Goal: Information Seeking & Learning: Learn about a topic

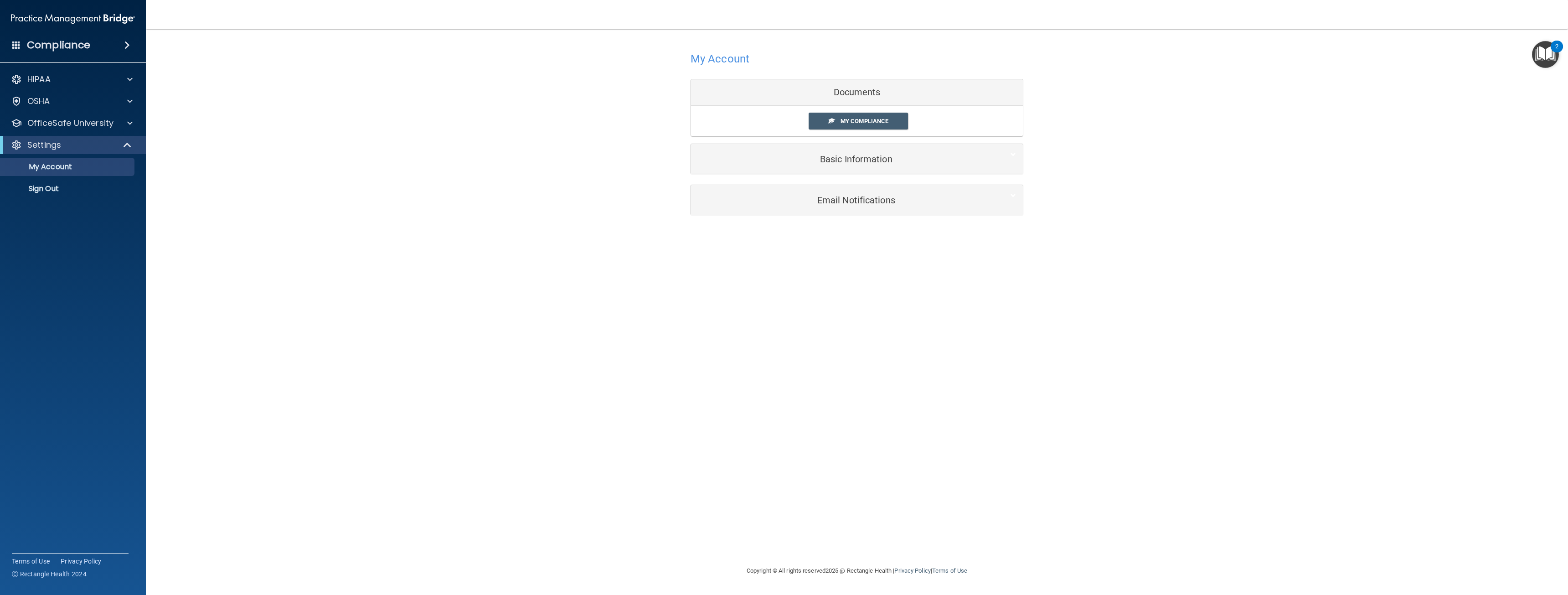
click at [859, 91] on div "Documents" at bounding box center [857, 92] width 332 height 27
click at [850, 127] on link "My Compliance" at bounding box center [859, 121] width 100 height 17
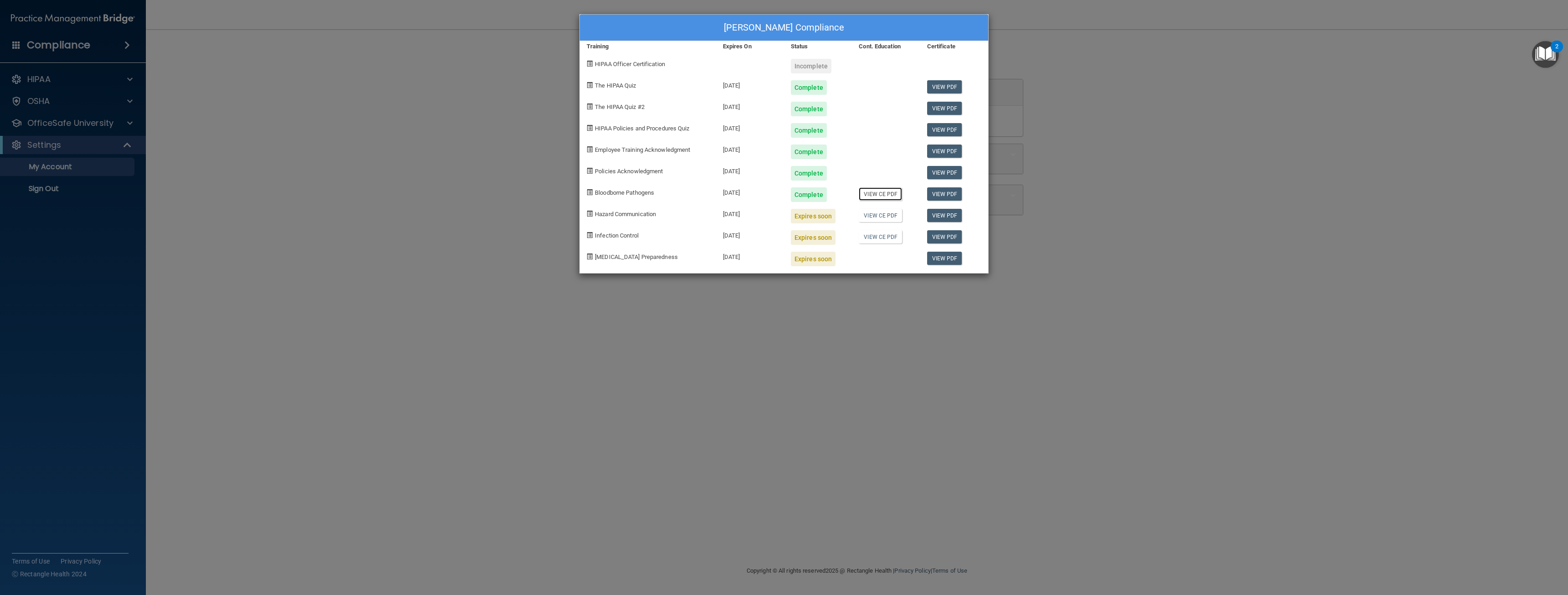
click at [877, 197] on link "View CE PDF" at bounding box center [880, 193] width 43 height 13
click at [947, 192] on link "View PDF" at bounding box center [944, 193] width 35 height 13
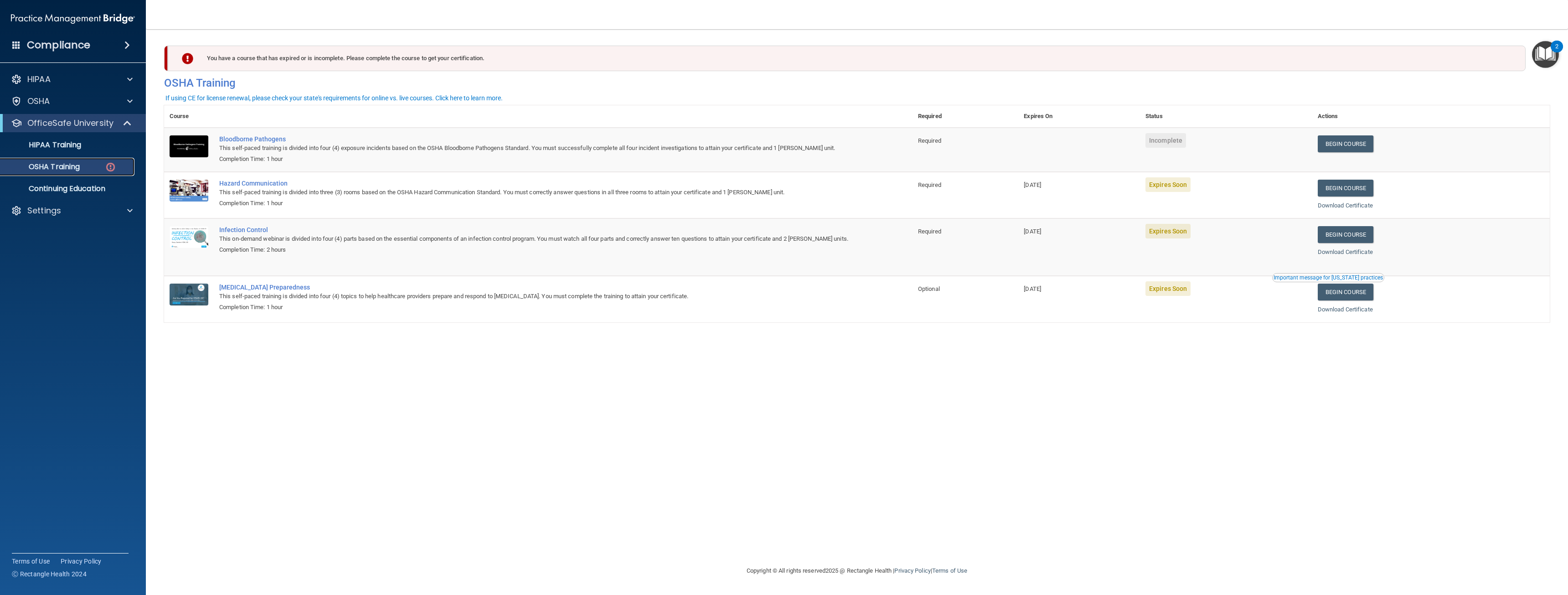
click at [84, 164] on div "OSHA Training" at bounding box center [68, 167] width 124 height 9
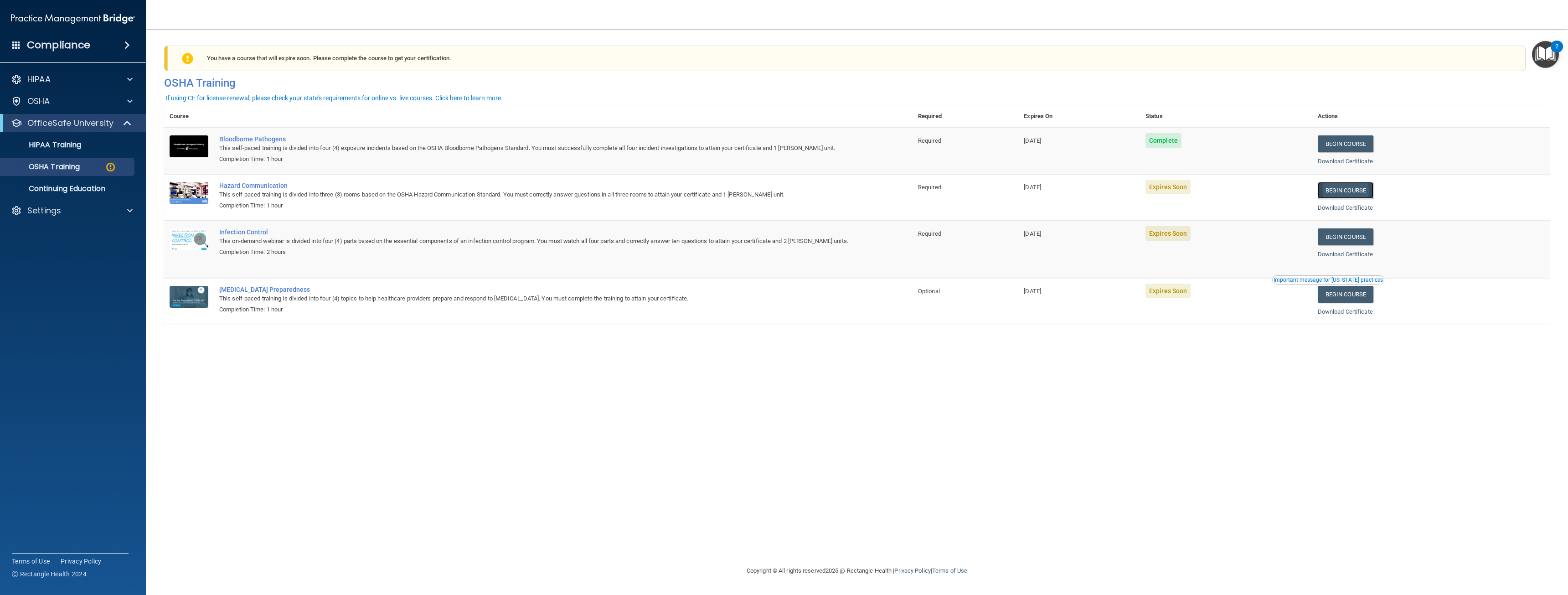
click at [1365, 186] on link "Begin Course" at bounding box center [1345, 190] width 55 height 17
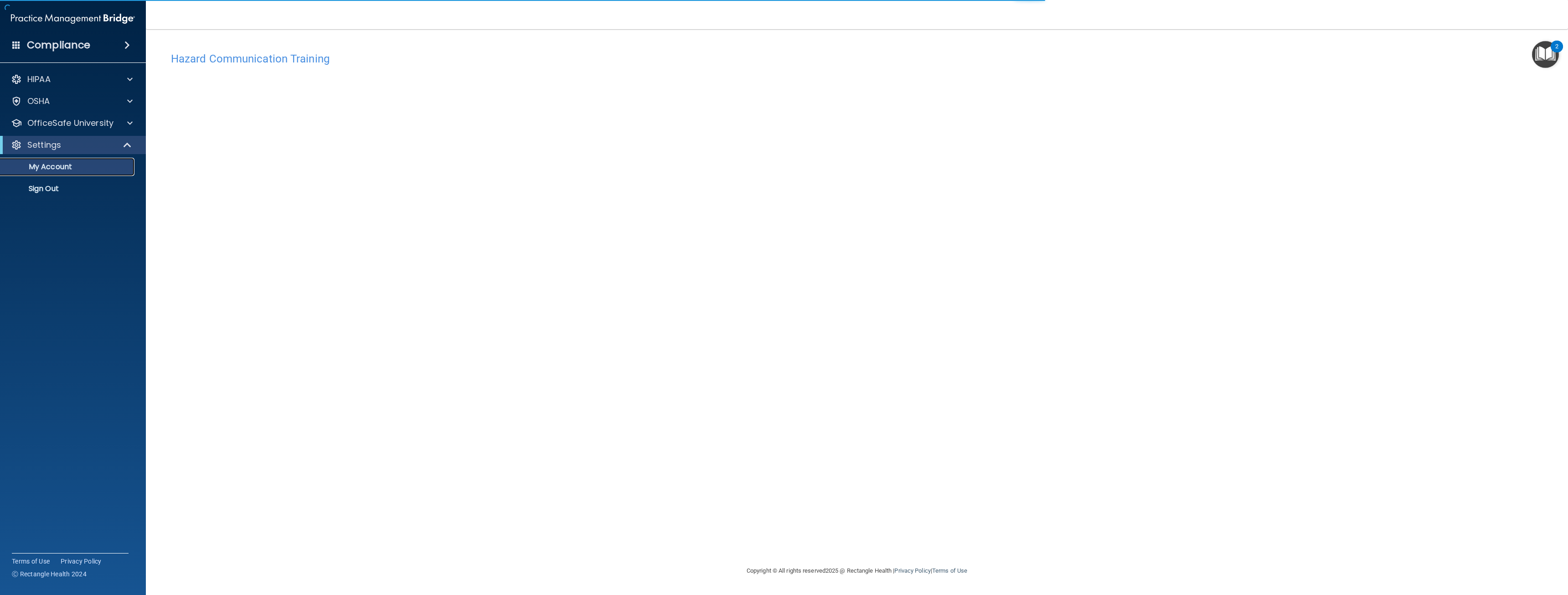
click at [92, 166] on p "My Account" at bounding box center [68, 167] width 124 height 9
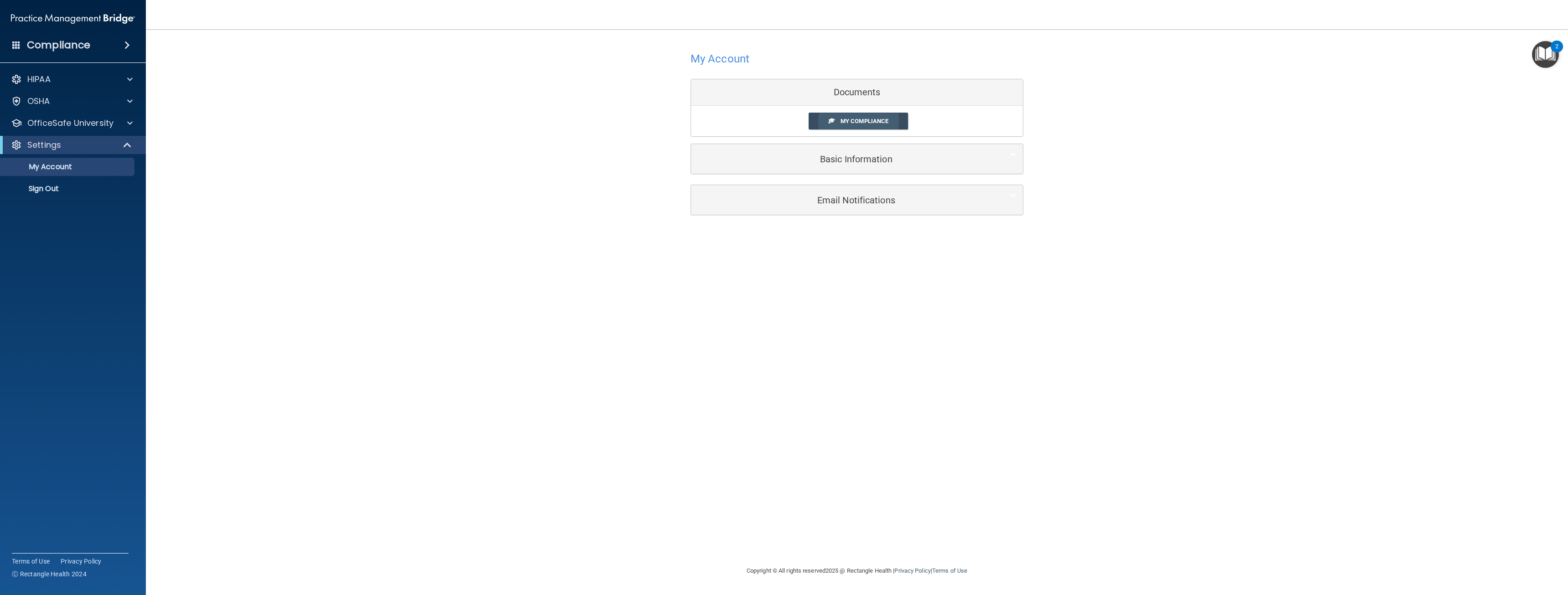
click at [869, 113] on link "My Compliance" at bounding box center [859, 121] width 100 height 17
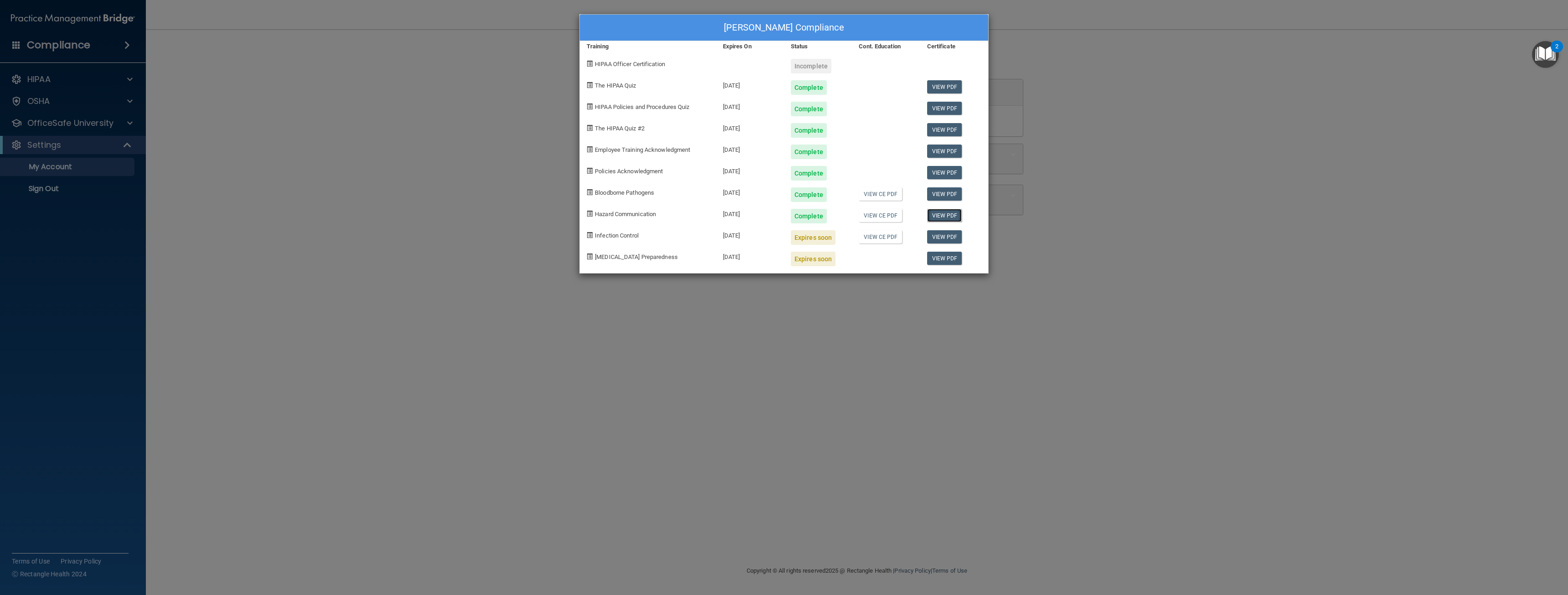
click at [954, 213] on link "View PDF" at bounding box center [944, 215] width 35 height 13
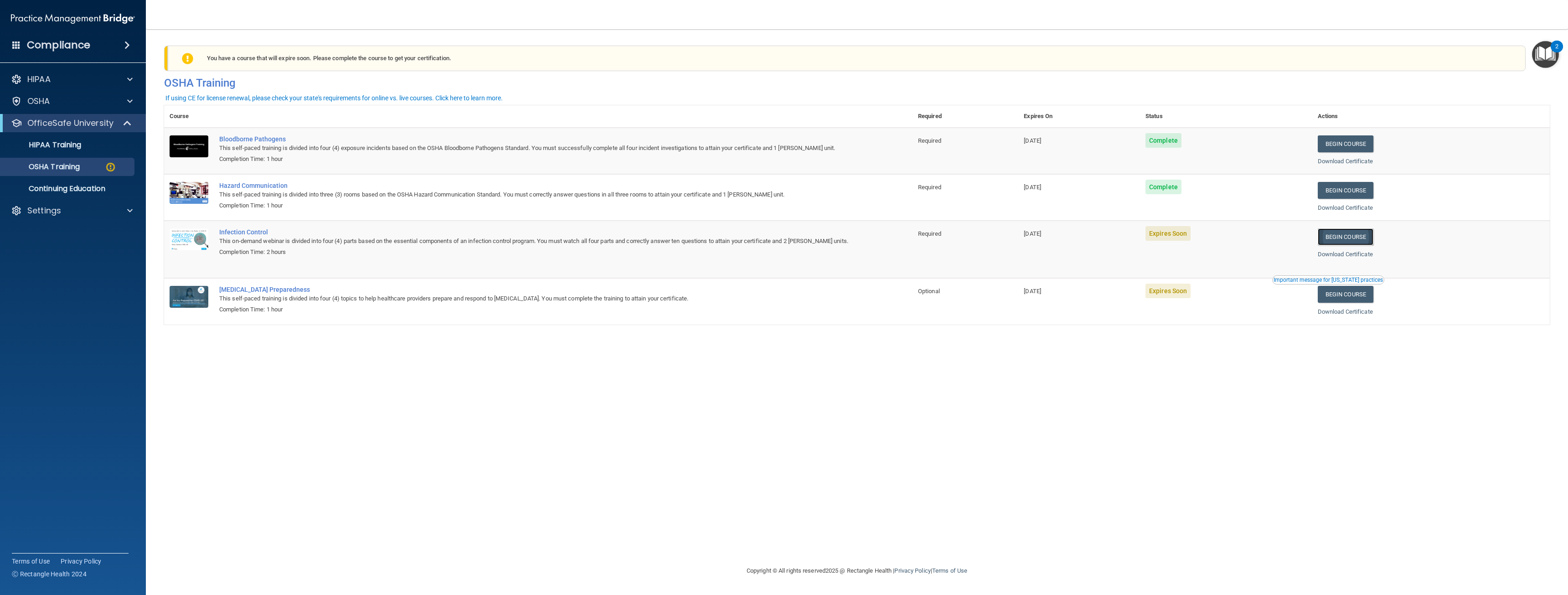
click at [1366, 236] on link "Begin Course" at bounding box center [1345, 236] width 55 height 17
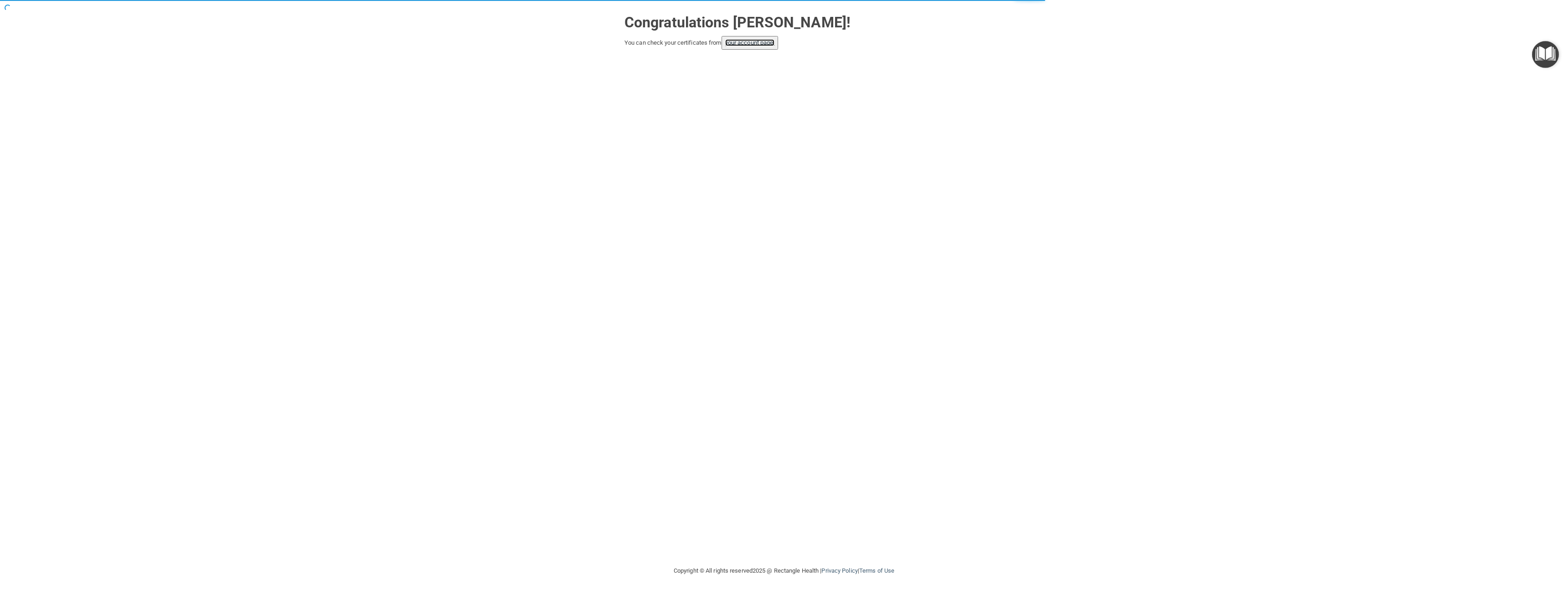
click at [749, 42] on link "your account page!" at bounding box center [750, 42] width 50 height 7
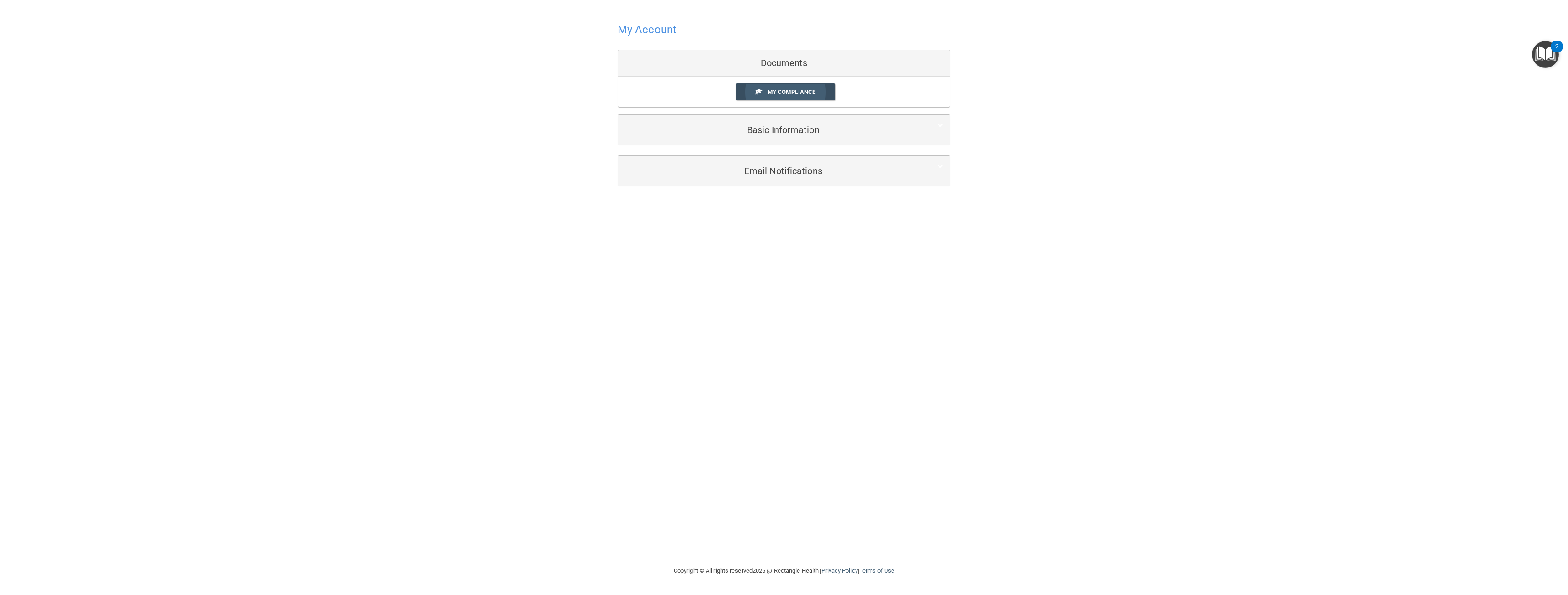
click at [792, 85] on link "My Compliance" at bounding box center [786, 92] width 100 height 17
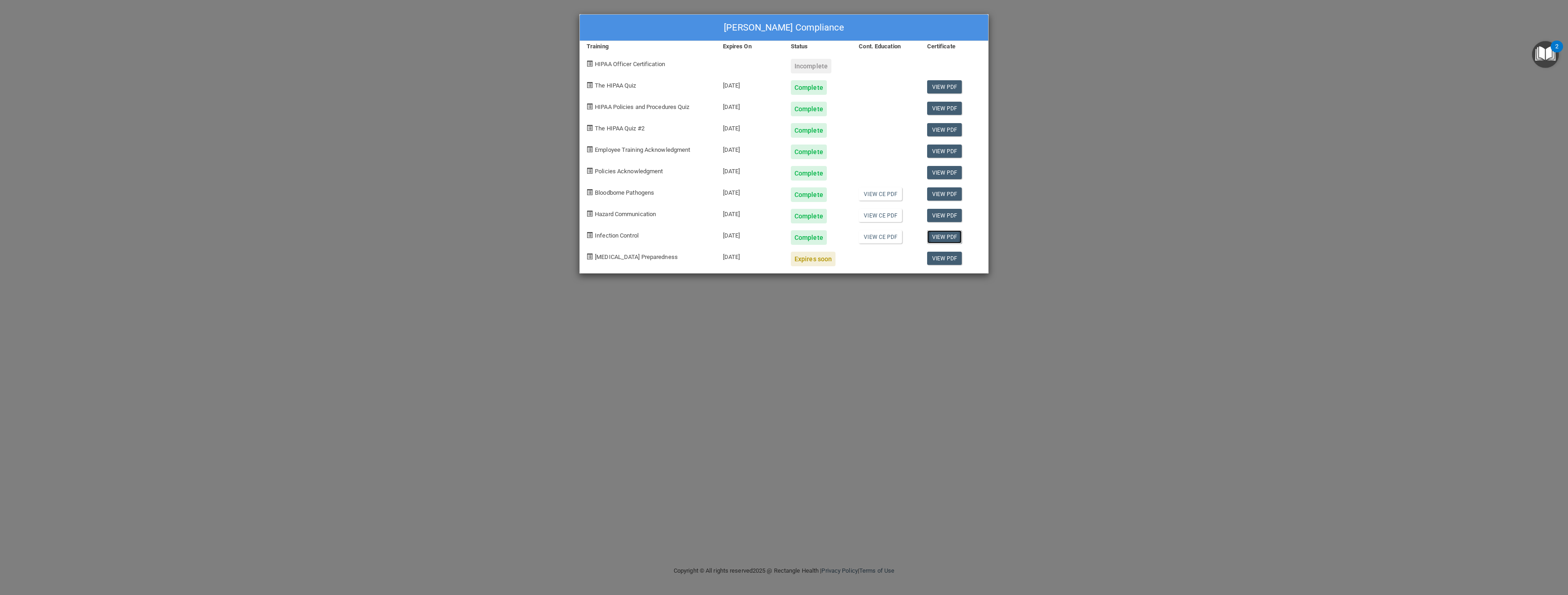
click at [946, 239] on link "View PDF" at bounding box center [944, 236] width 35 height 13
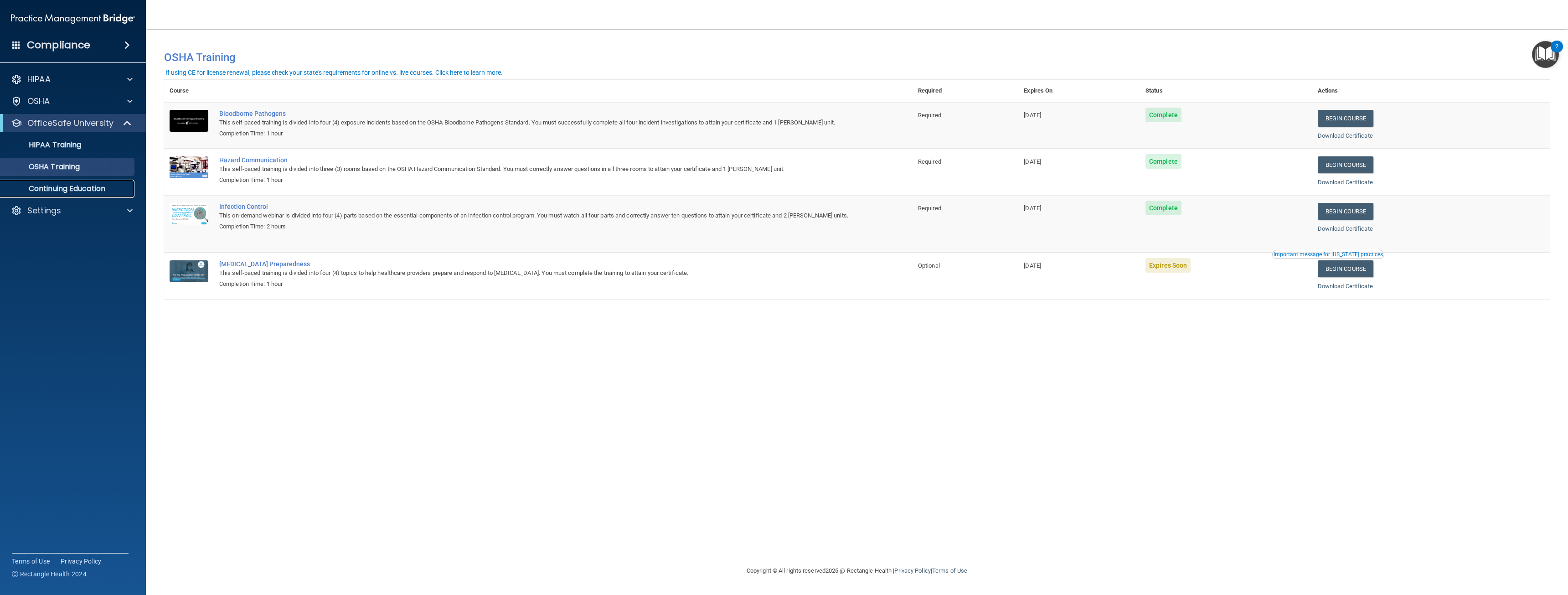
click at [99, 188] on p "Continuing Education" at bounding box center [68, 189] width 124 height 9
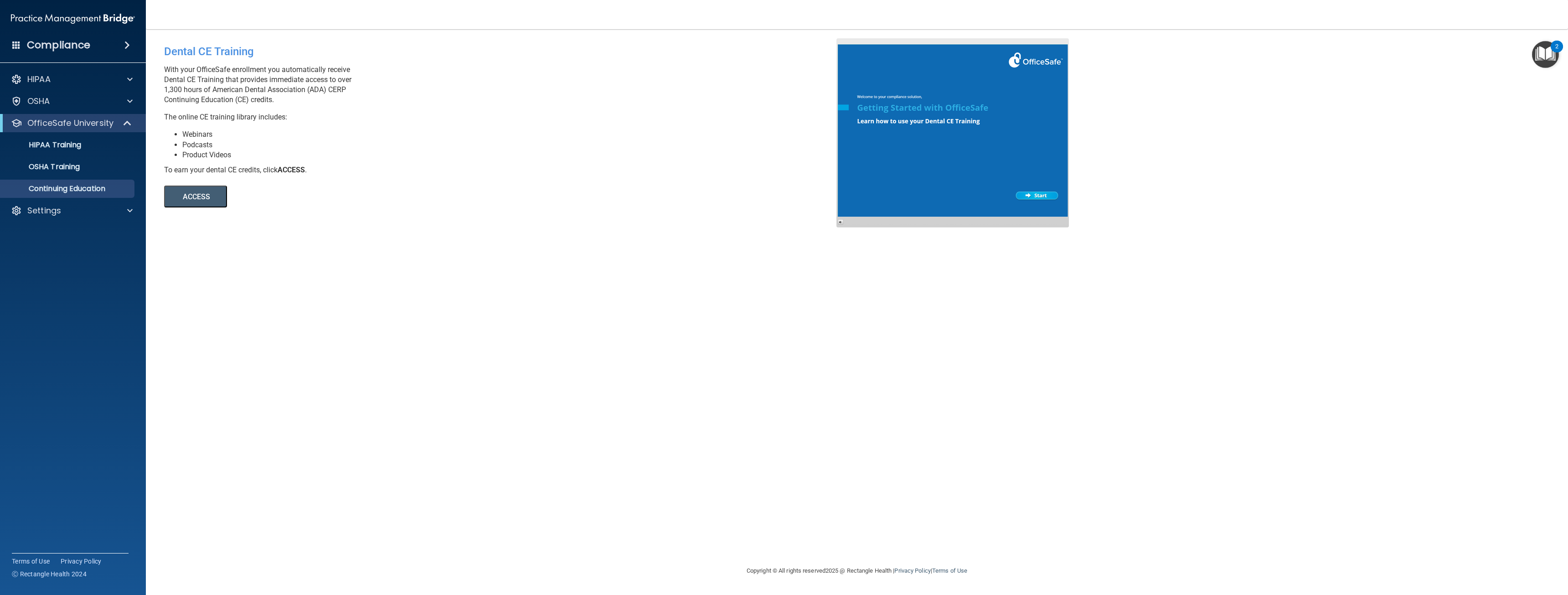
click at [1037, 189] on div at bounding box center [953, 133] width 233 height 189
click at [67, 146] on p "HIPAA Training" at bounding box center [43, 145] width 75 height 9
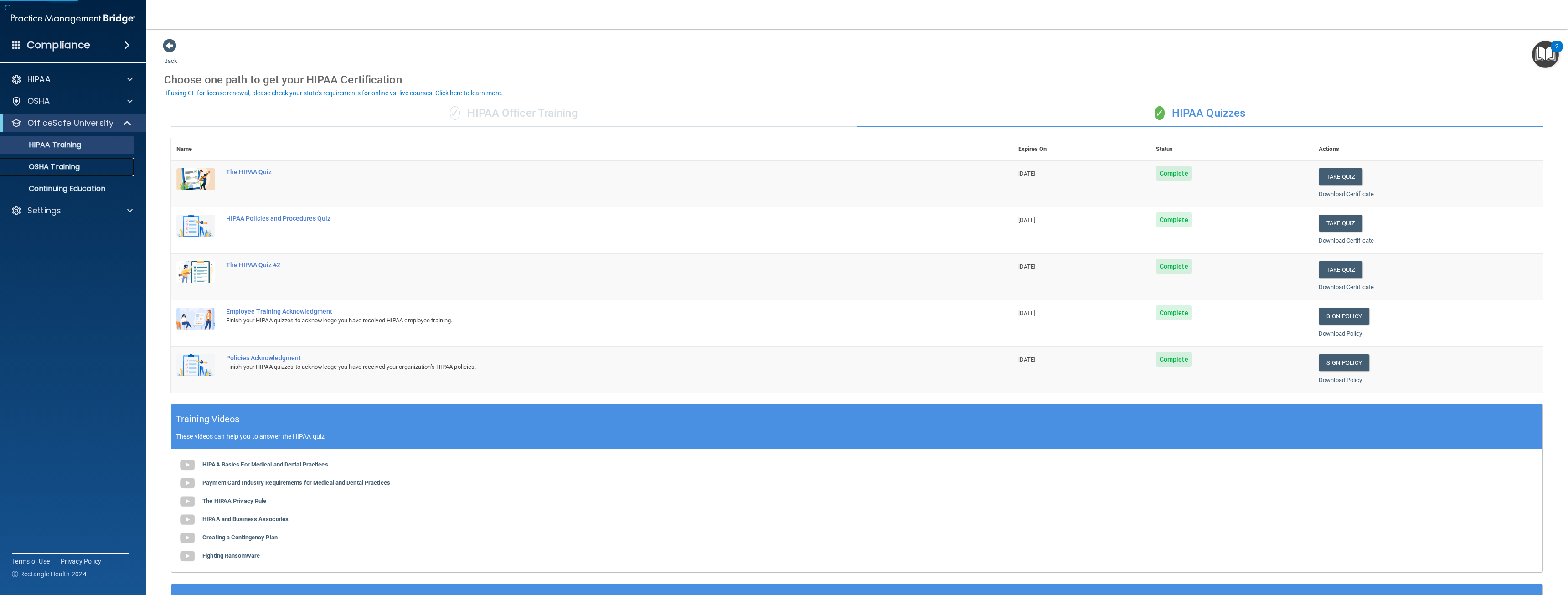
click at [69, 169] on p "OSHA Training" at bounding box center [42, 167] width 74 height 9
